Goal: Transaction & Acquisition: Purchase product/service

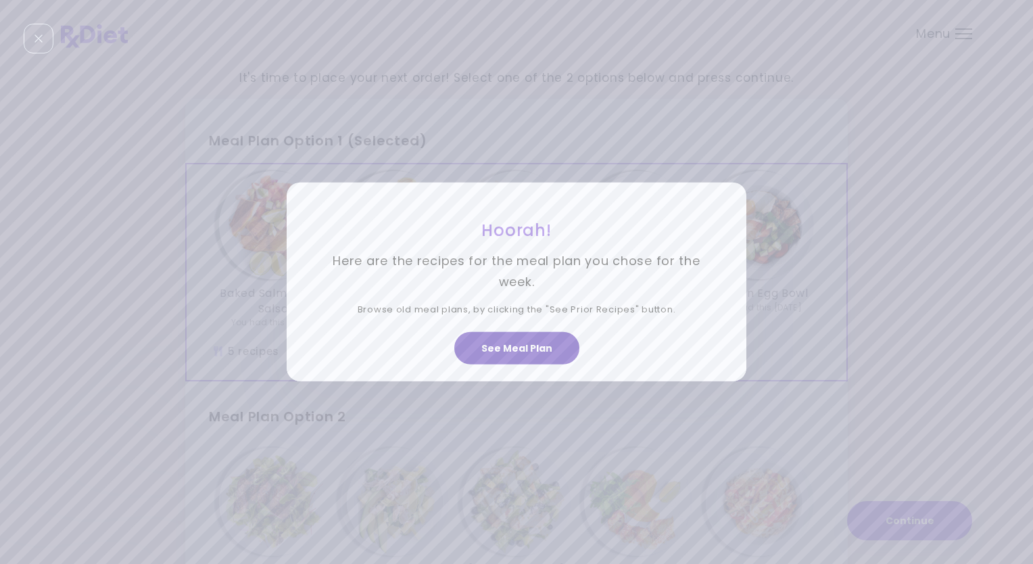
click at [518, 353] on button "See Meal Plan" at bounding box center [516, 348] width 125 height 32
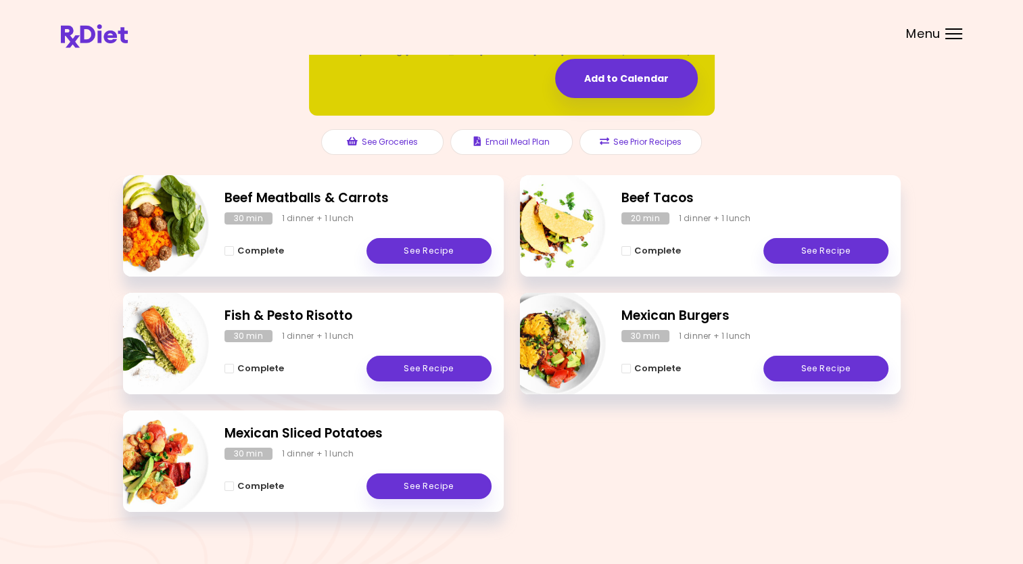
scroll to position [116, 0]
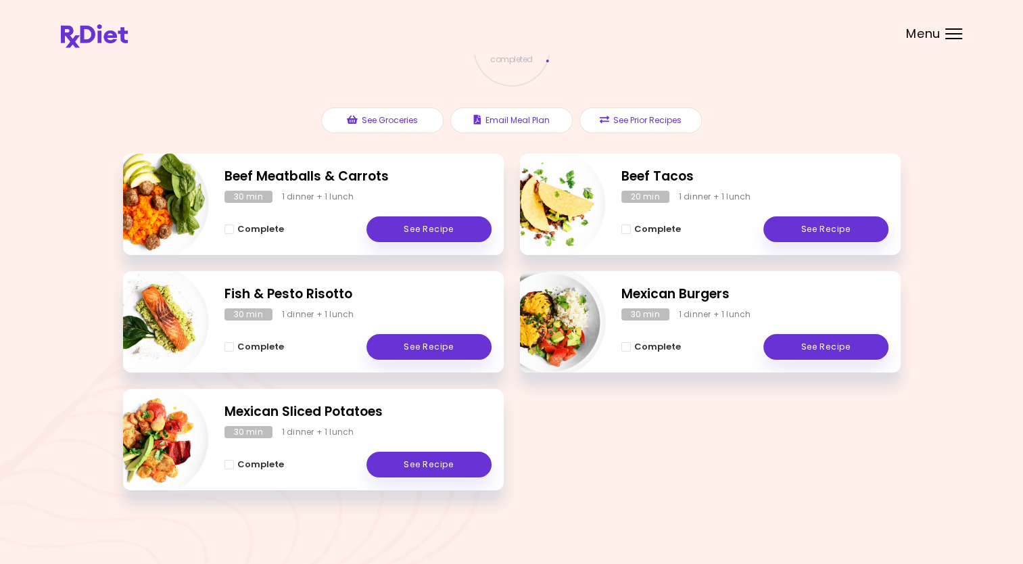
click at [951, 33] on div at bounding box center [953, 33] width 17 height 1
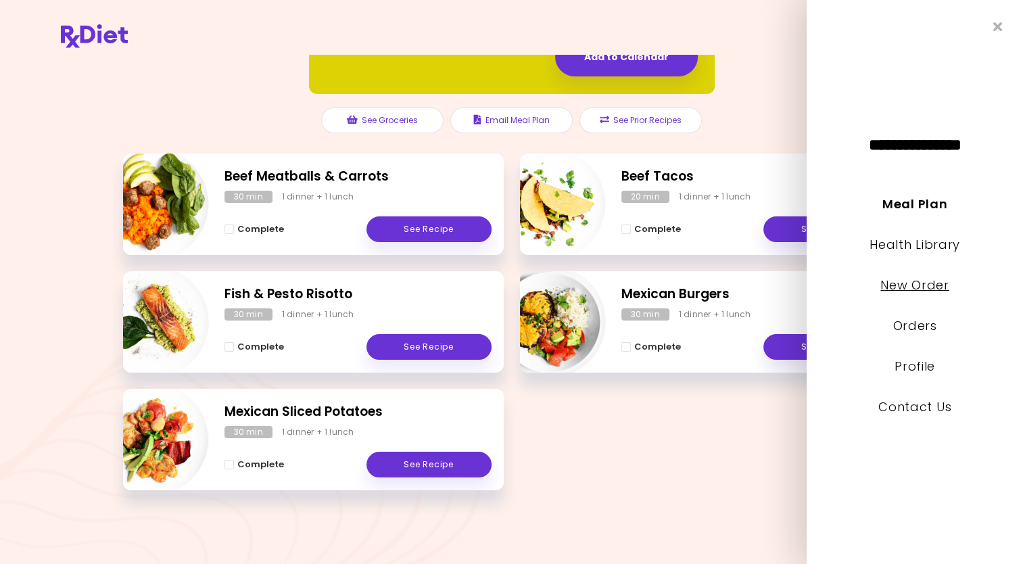
click at [920, 285] on link "New Order" at bounding box center [914, 285] width 68 height 17
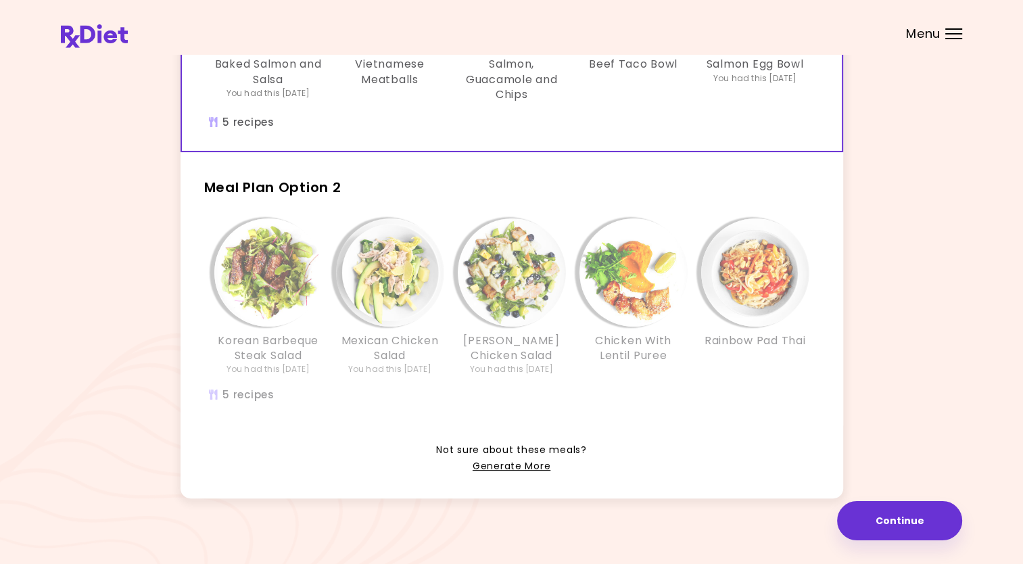
scroll to position [236, 0]
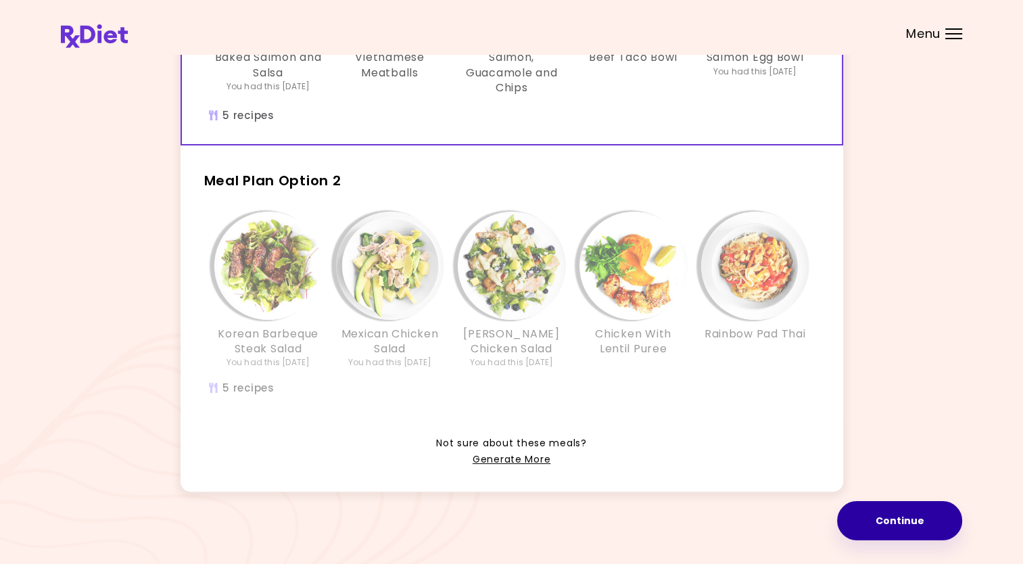
click at [916, 521] on button "Continue" at bounding box center [899, 520] width 125 height 39
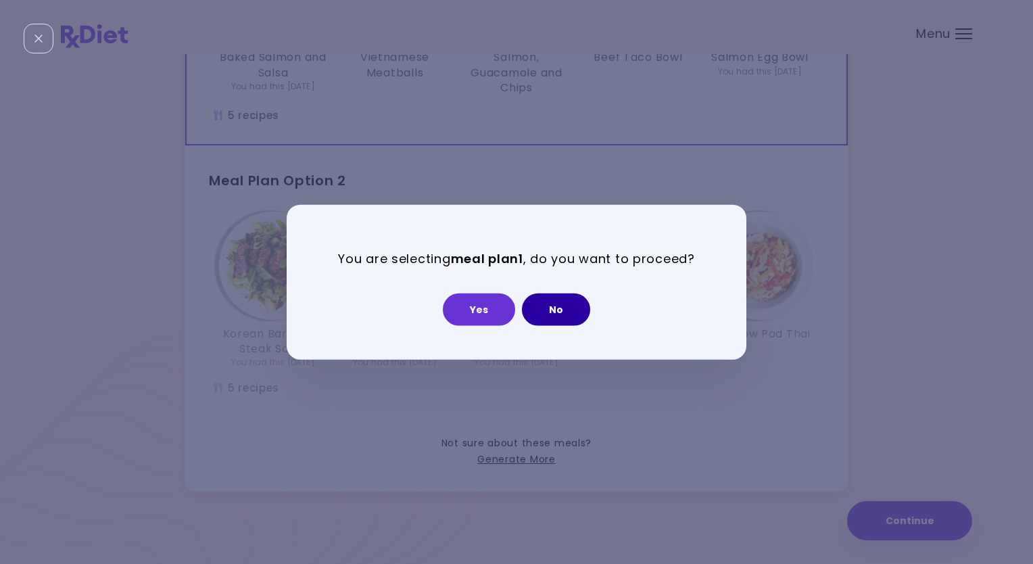
click at [550, 304] on button "No" at bounding box center [556, 309] width 68 height 32
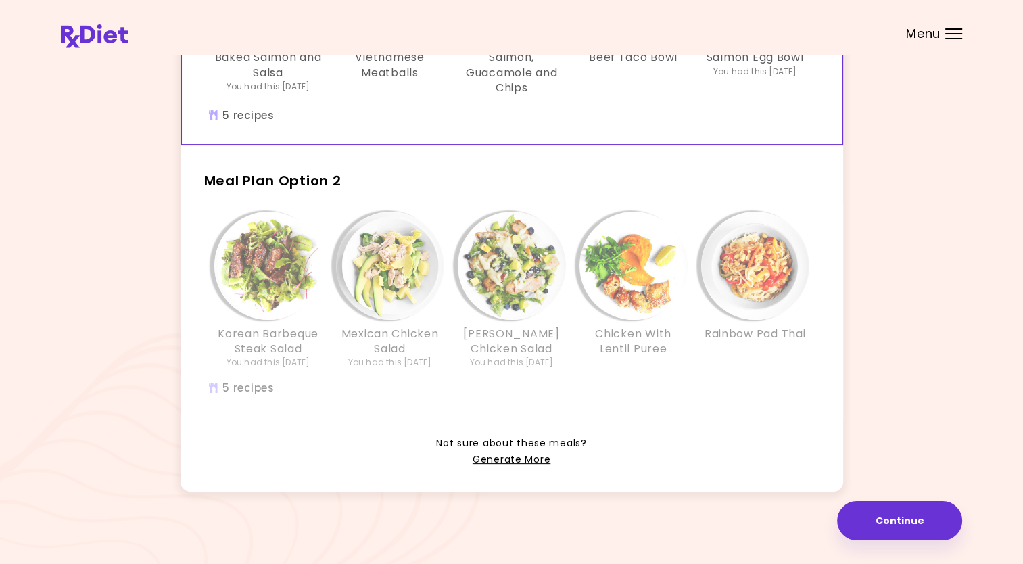
click at [955, 38] on div "Menu" at bounding box center [953, 33] width 17 height 11
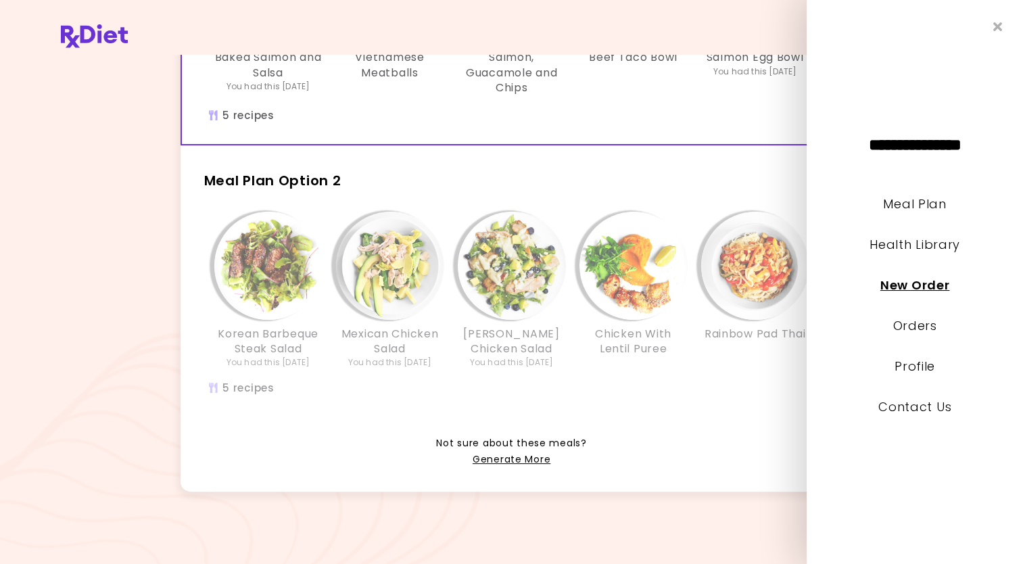
click at [913, 283] on link "New Order" at bounding box center [914, 285] width 69 height 17
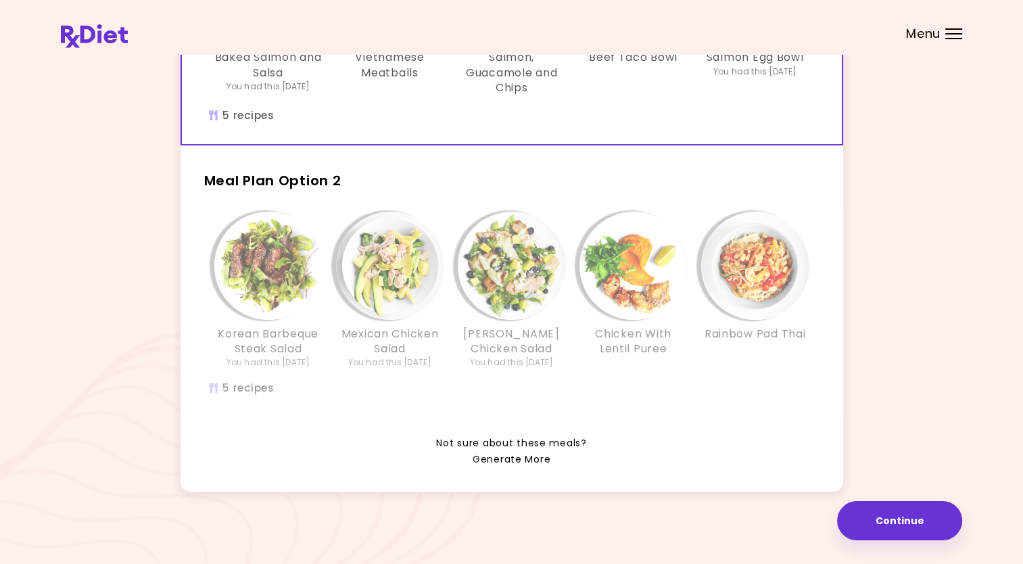
click at [508, 456] on link "Generate More" at bounding box center [512, 460] width 78 height 16
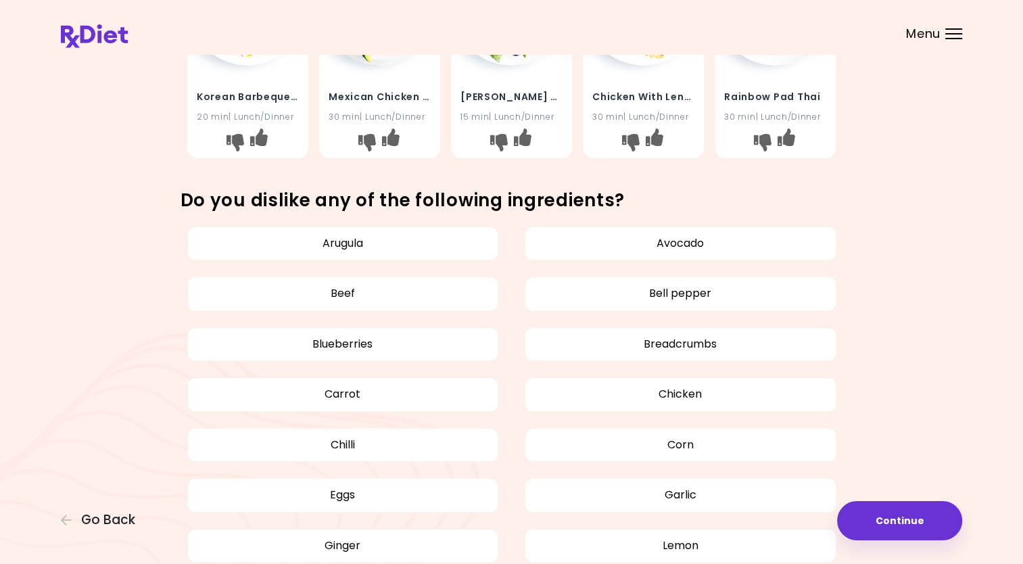
scroll to position [406, 0]
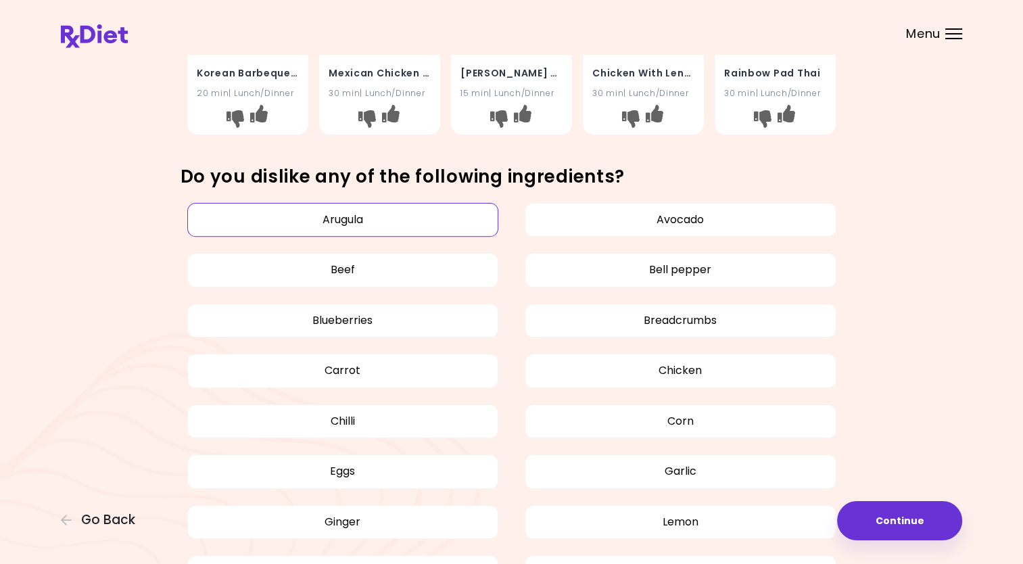
click at [356, 220] on button "Arugula" at bounding box center [343, 220] width 312 height 34
click at [346, 523] on button "Ginger" at bounding box center [343, 522] width 312 height 34
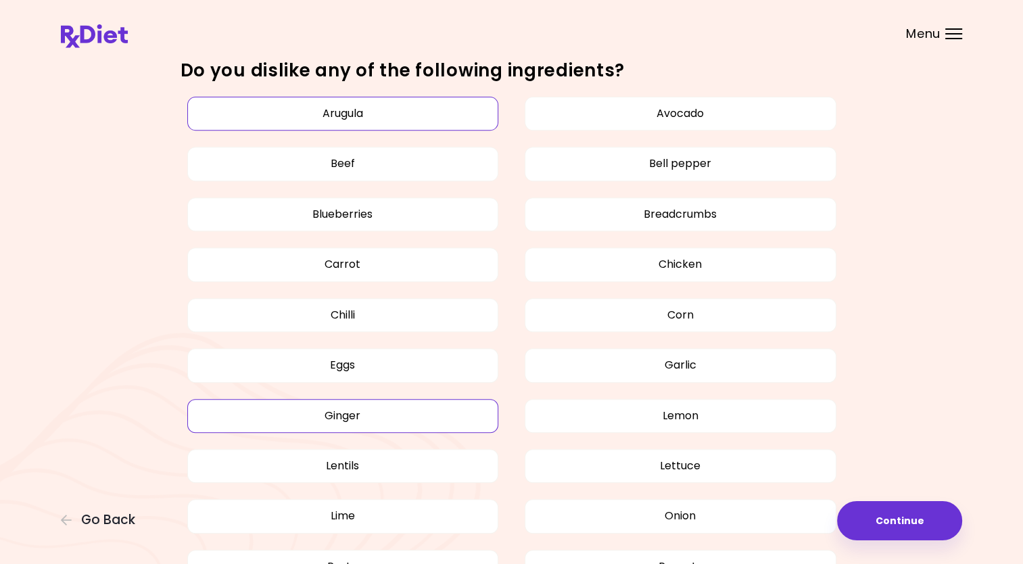
scroll to position [541, 0]
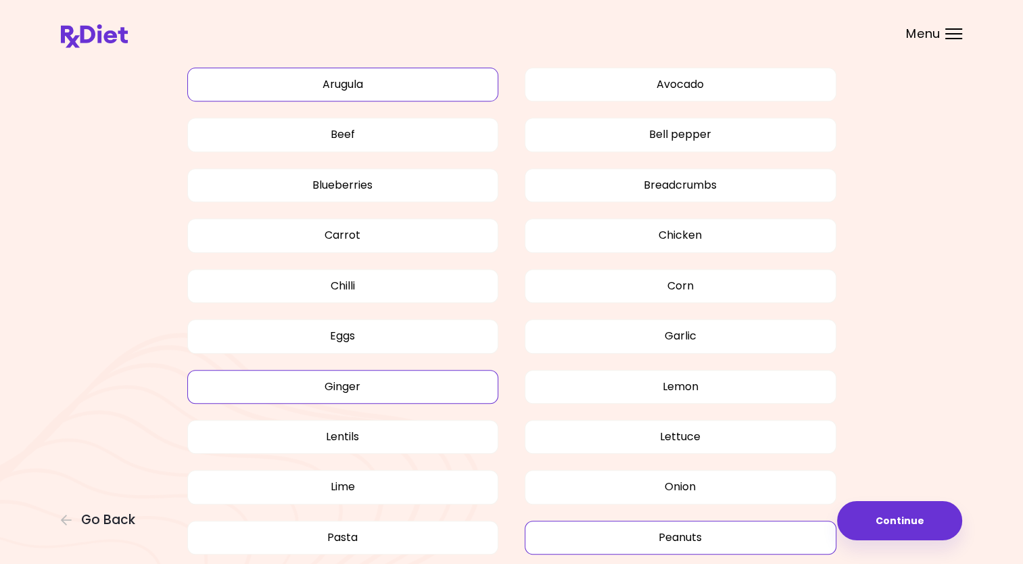
click at [648, 536] on button "Peanuts" at bounding box center [681, 538] width 312 height 34
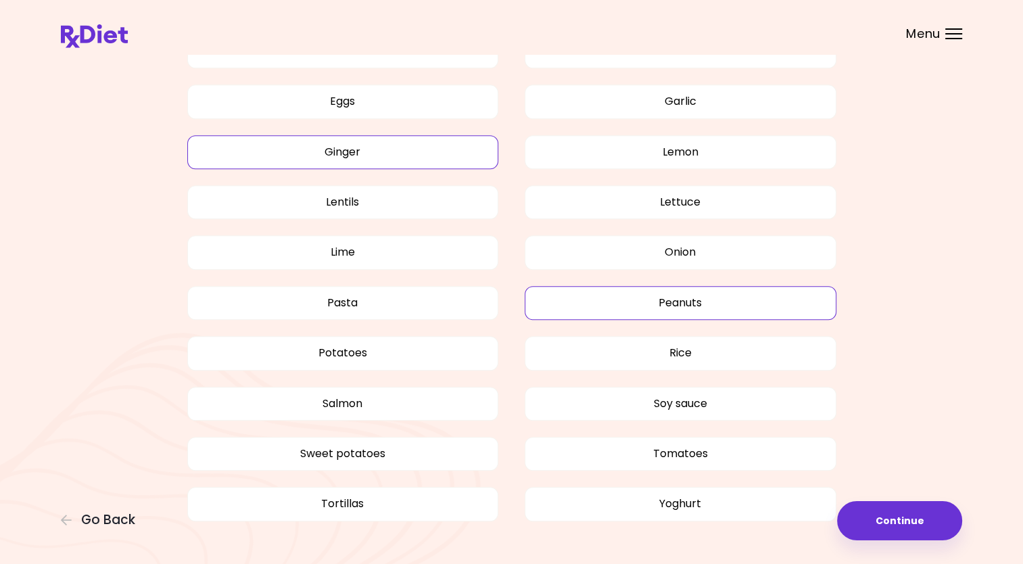
scroll to position [811, 0]
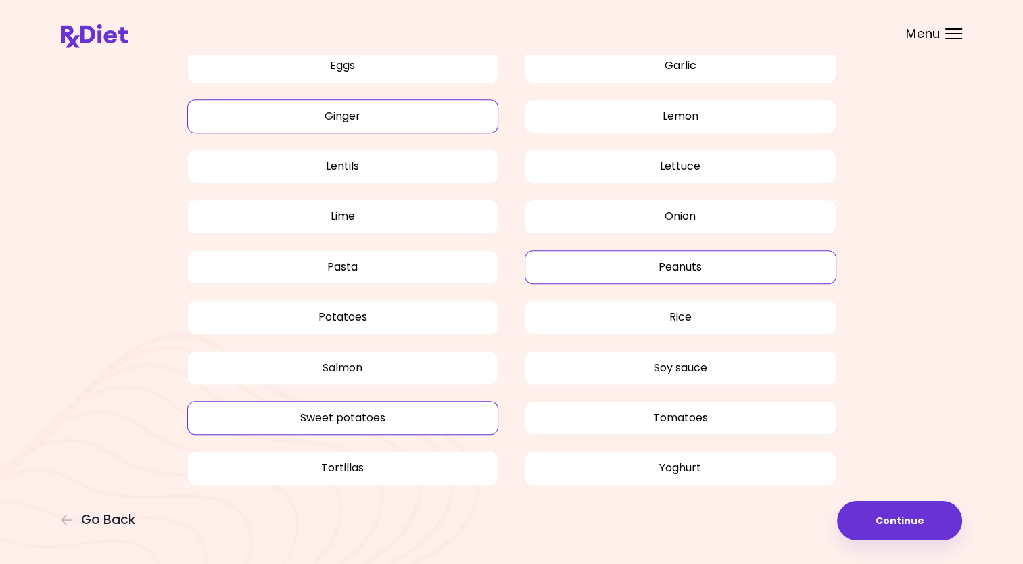
click at [341, 412] on button "Sweet potatoes" at bounding box center [343, 418] width 312 height 34
click at [687, 465] on button "Yoghurt" at bounding box center [681, 468] width 312 height 34
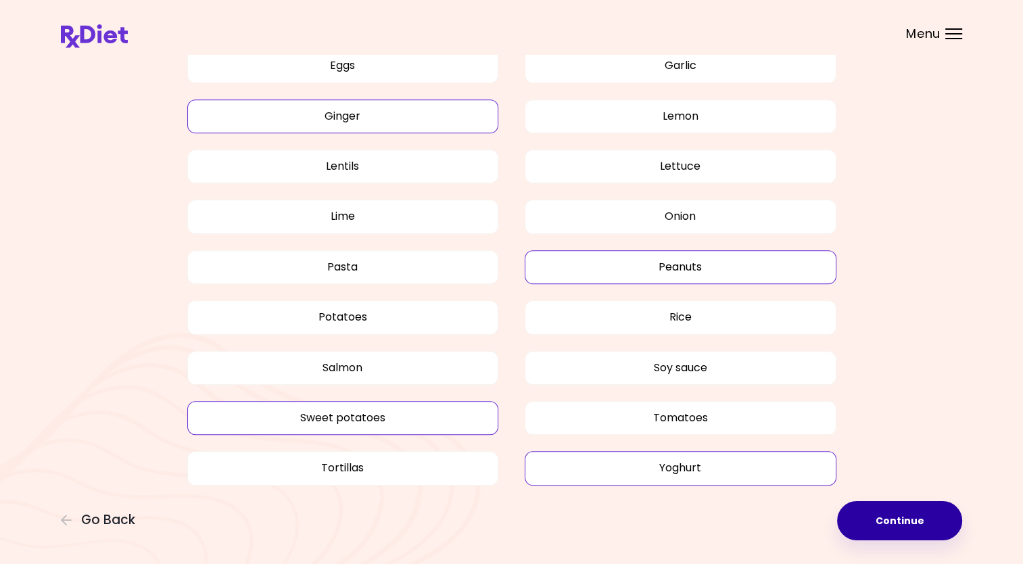
click at [890, 521] on button "Continue" at bounding box center [899, 520] width 125 height 39
